Goal: Task Accomplishment & Management: Use online tool/utility

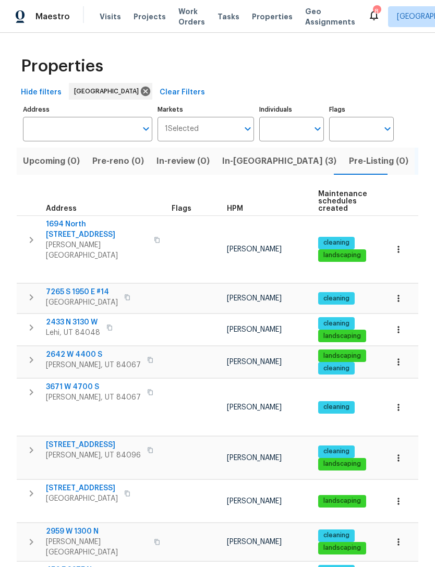
click at [238, 207] on span "HPM" at bounding box center [235, 208] width 16 height 7
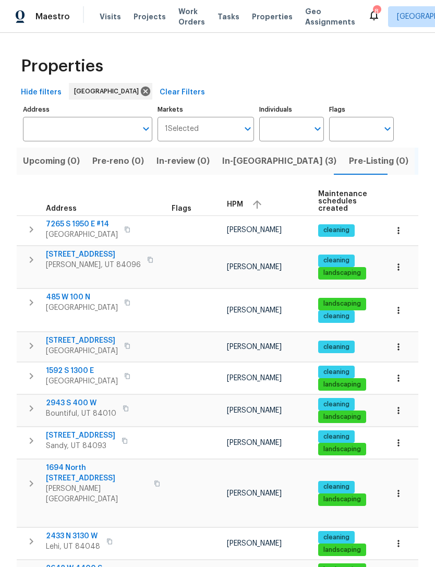
click at [79, 299] on span "485 W 100 N" at bounding box center [82, 297] width 72 height 10
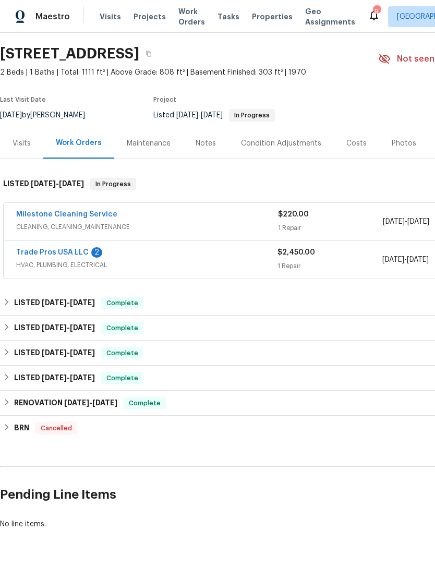
scroll to position [30, 0]
click at [72, 251] on link "Trade Pros USA LLC" at bounding box center [52, 252] width 72 height 7
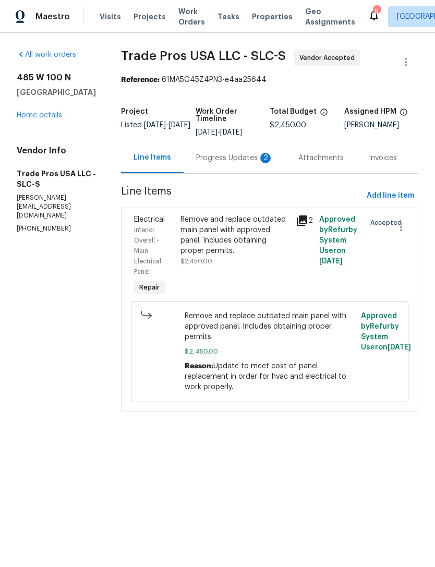
click at [252, 160] on div "Progress Updates 2" at bounding box center [234, 158] width 77 height 10
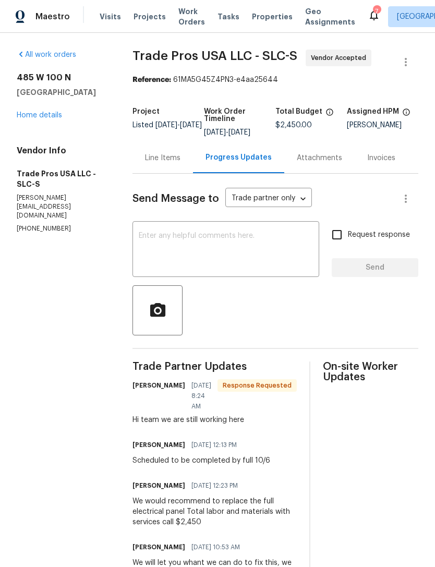
click at [264, 262] on textarea at bounding box center [226, 250] width 174 height 37
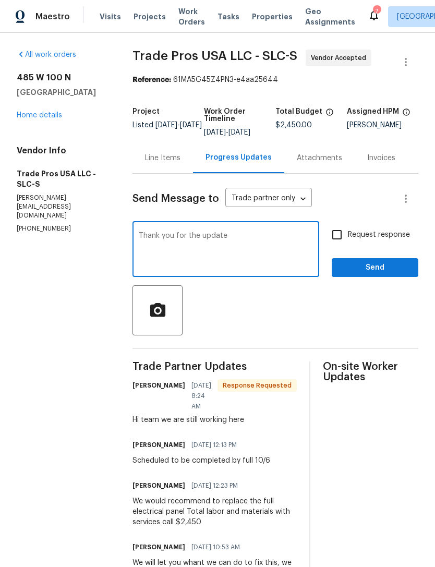
type textarea "Thank you for the update"
click at [336, 241] on input "Request response" at bounding box center [337, 235] width 22 height 22
checkbox input "true"
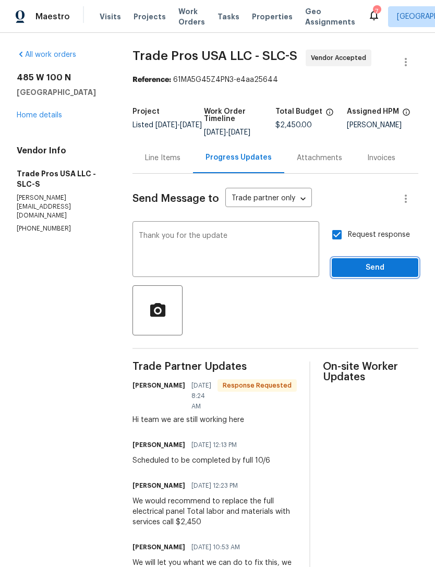
click at [379, 277] on button "Send" at bounding box center [375, 267] width 87 height 19
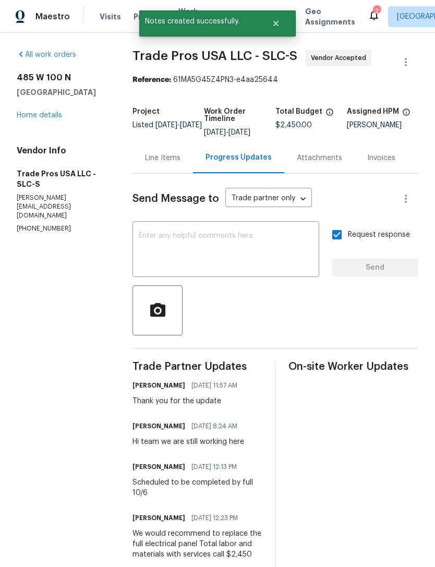
click at [40, 115] on link "Home details" at bounding box center [39, 115] width 45 height 7
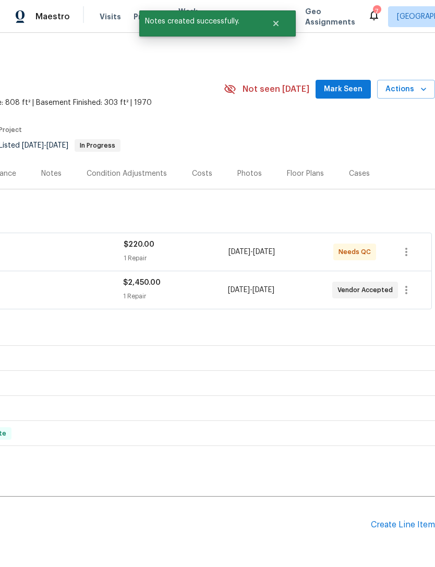
scroll to position [0, 154]
click at [221, 251] on div "$220.00 1 Repair" at bounding box center [176, 251] width 105 height 25
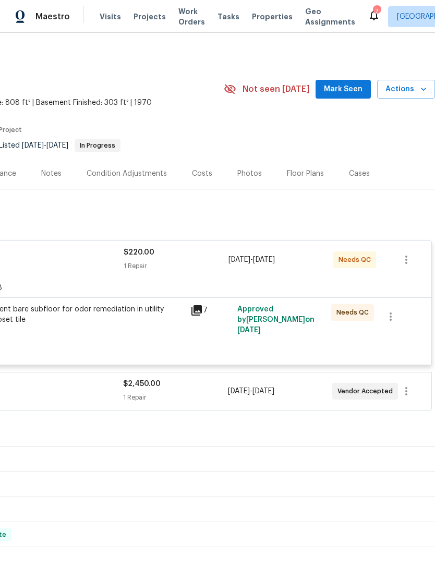
click at [165, 329] on div "Treat basement bare subfloor for odor remediation in utility room and closet ti…" at bounding box center [70, 319] width 228 height 31
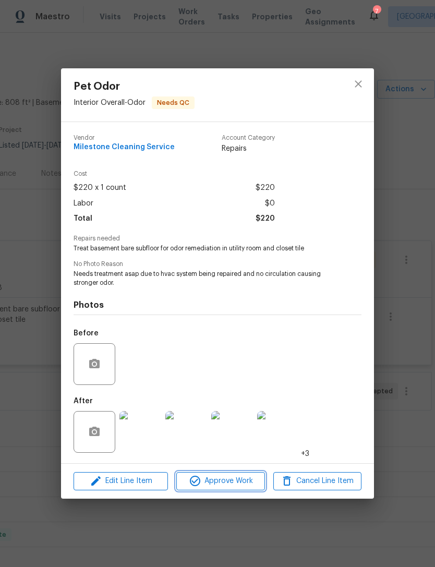
click at [218, 482] on span "Approve Work" at bounding box center [220, 481] width 82 height 13
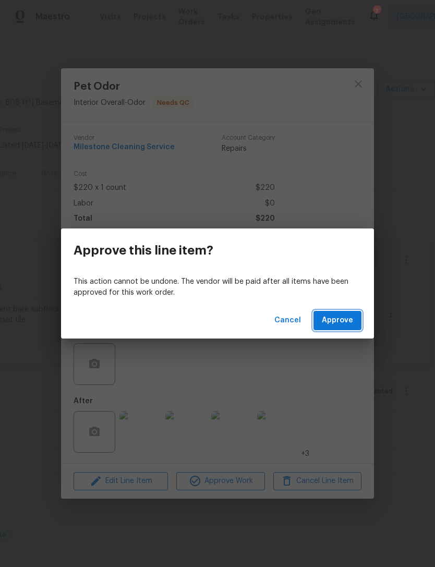
click at [346, 317] on span "Approve" at bounding box center [337, 320] width 31 height 13
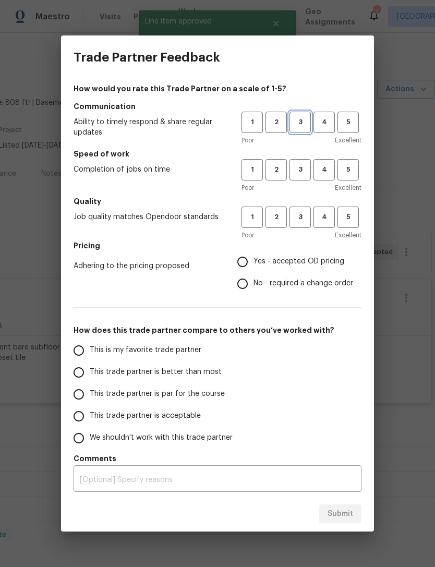
click at [298, 121] on span "3" at bounding box center [300, 122] width 19 height 12
click at [302, 170] on span "3" at bounding box center [300, 170] width 19 height 12
click at [301, 218] on span "3" at bounding box center [300, 217] width 19 height 12
click at [251, 262] on input "Yes - accepted OD pricing" at bounding box center [243, 262] width 22 height 22
radio input "true"
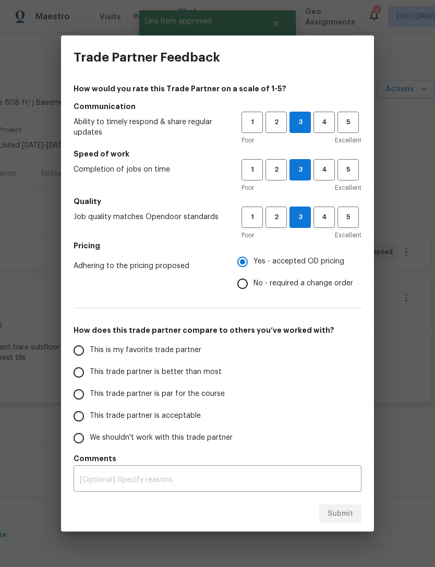
click at [86, 347] on input "This is my favorite trade partner" at bounding box center [79, 351] width 22 height 22
click at [331, 516] on span "Submit" at bounding box center [341, 513] width 26 height 13
radio input "true"
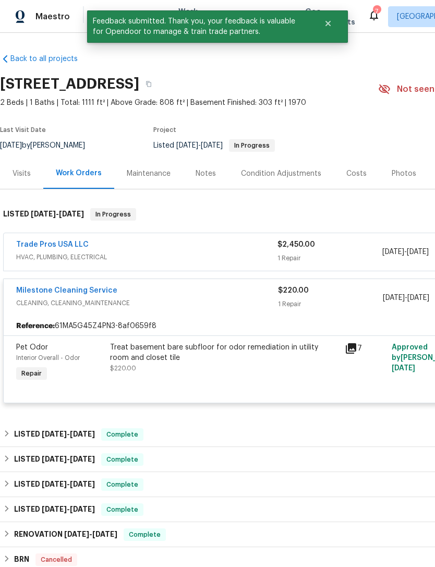
scroll to position [0, 0]
click at [207, 260] on span "HVAC, PLUMBING, ELECTRICAL" at bounding box center [146, 257] width 261 height 10
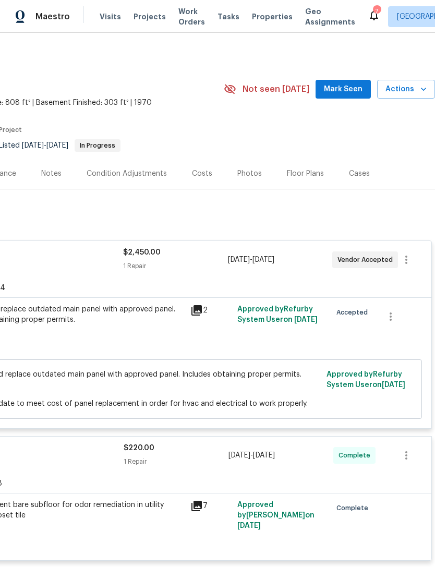
scroll to position [0, 154]
click at [412, 94] on span "Actions" at bounding box center [405, 89] width 41 height 13
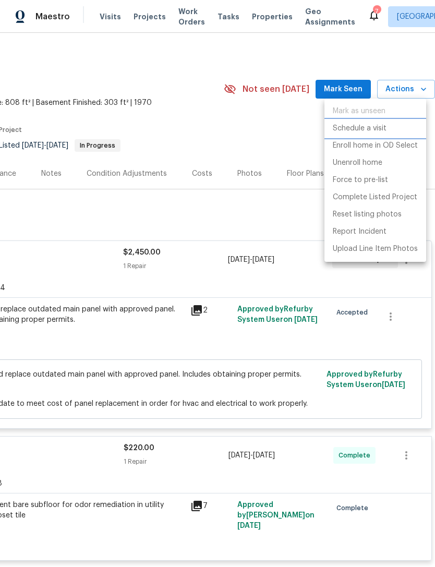
click at [376, 130] on p "Schedule a visit" at bounding box center [360, 128] width 54 height 11
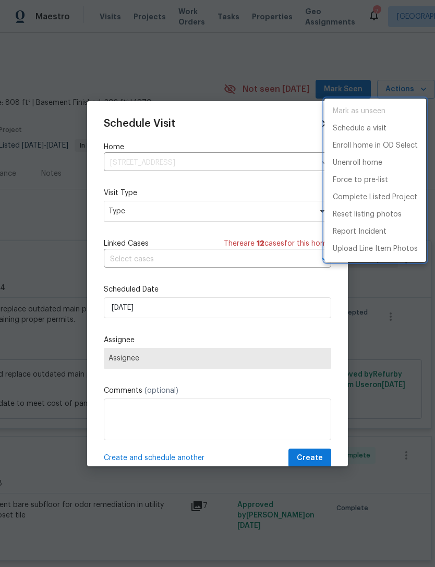
click at [157, 216] on div at bounding box center [217, 283] width 435 height 567
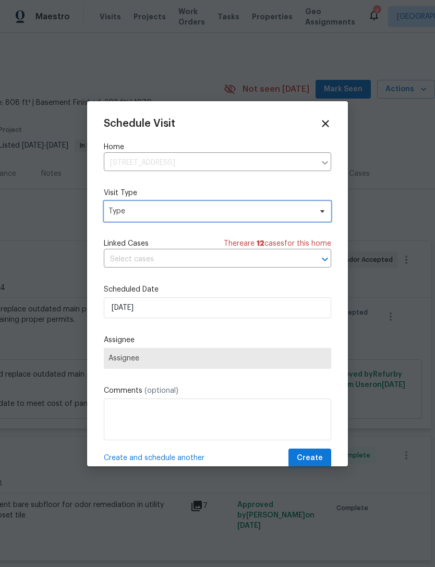
click at [171, 212] on span "Type" at bounding box center [209, 211] width 203 height 10
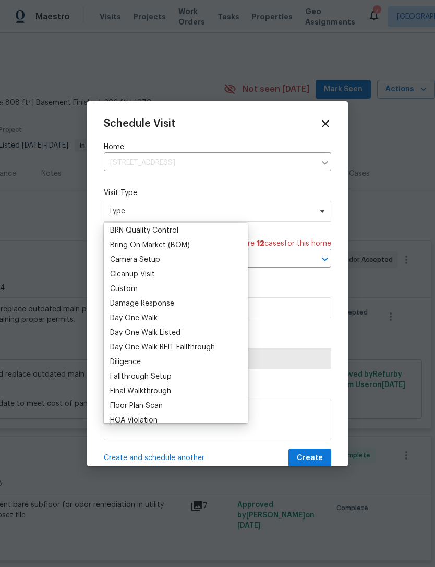
scroll to position [105, 0]
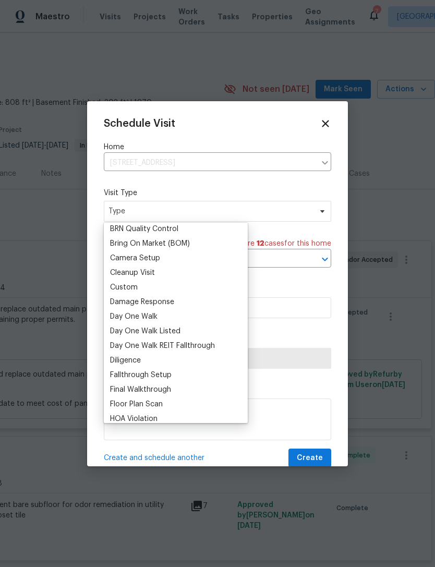
click at [147, 285] on div "Custom" at bounding box center [176, 287] width 138 height 15
click at [149, 285] on div "Custom" at bounding box center [176, 287] width 138 height 15
click at [119, 287] on div "Custom" at bounding box center [124, 287] width 28 height 10
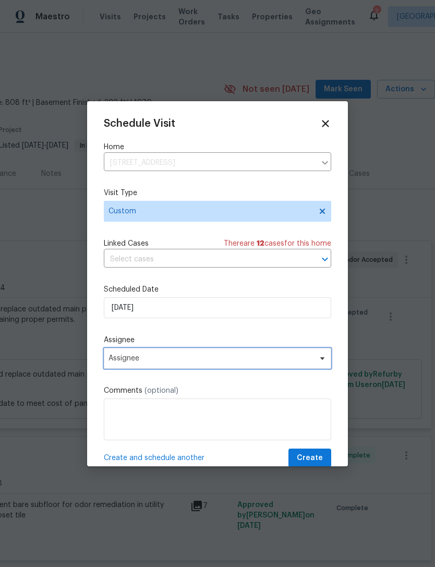
click at [178, 356] on span "Assignee" at bounding box center [210, 358] width 204 height 8
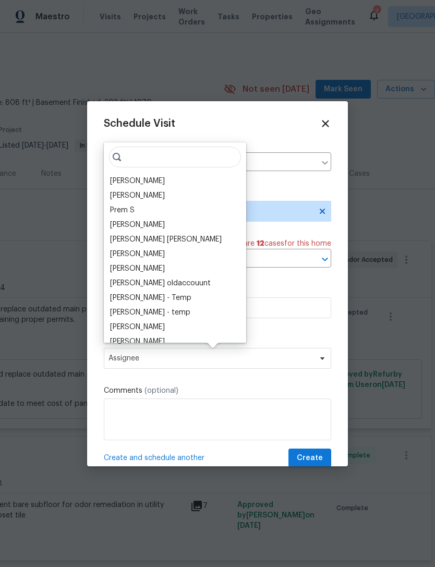
click at [152, 179] on div "[PERSON_NAME]" at bounding box center [137, 181] width 55 height 10
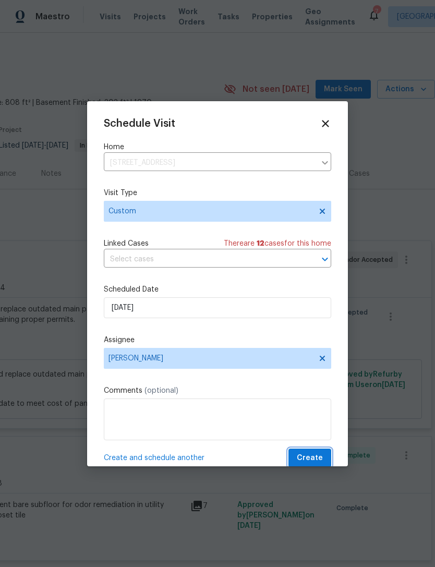
click at [312, 456] on span "Create" at bounding box center [310, 458] width 26 height 13
